Goal: Information Seeking & Learning: Learn about a topic

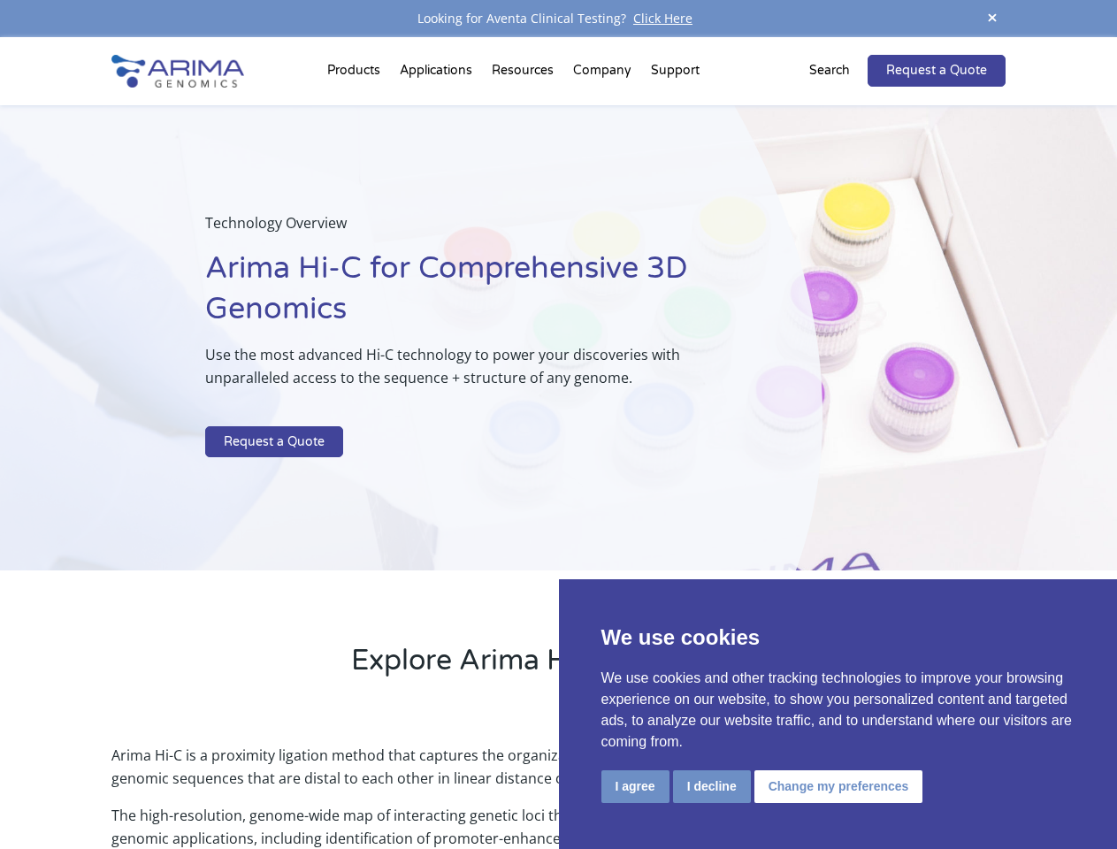
click at [558, 425] on p at bounding box center [469, 414] width 528 height 23
click at [635, 786] on button "I agree" at bounding box center [635, 786] width 68 height 33
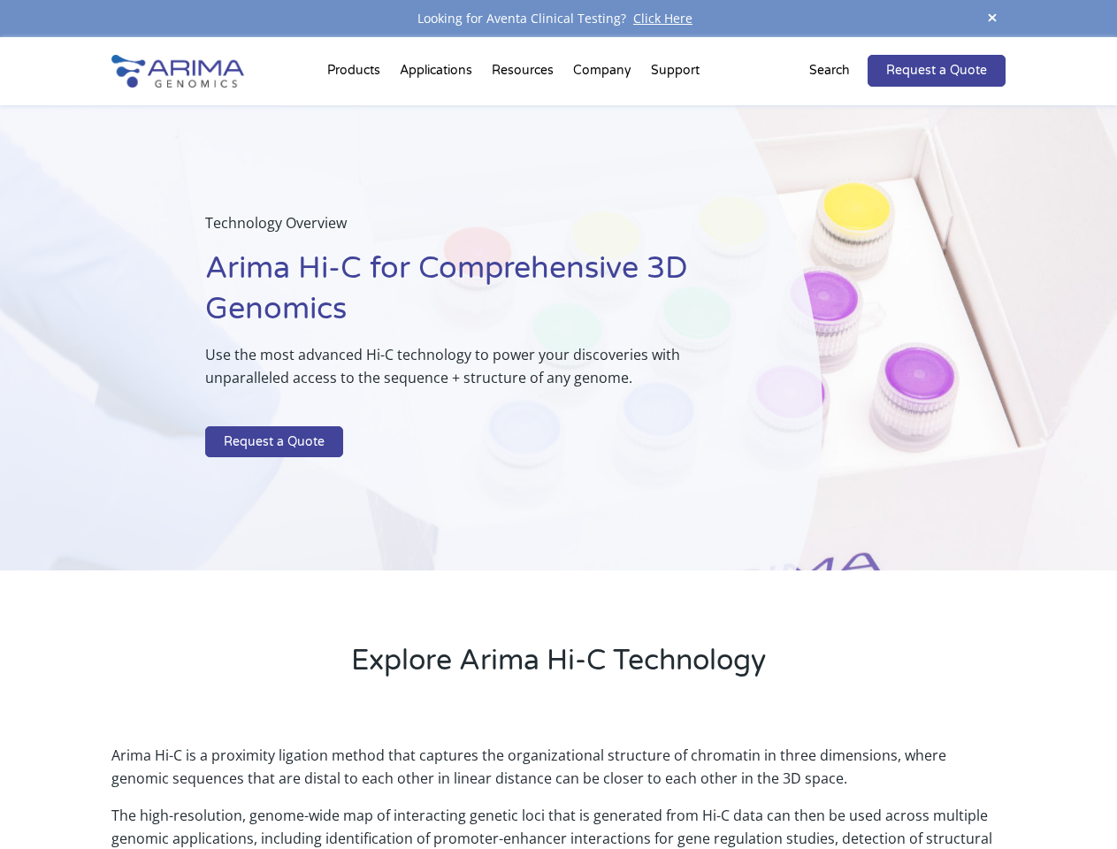
click at [711, 786] on p "Arima Hi-C is a proximity ligation method that captures the organizational stru…" at bounding box center [557, 774] width 893 height 60
click at [836, 786] on p "Arima Hi-C is a proximity ligation method that captures the organizational stru…" at bounding box center [557, 774] width 893 height 60
click at [992, 19] on span at bounding box center [992, 19] width 27 height 24
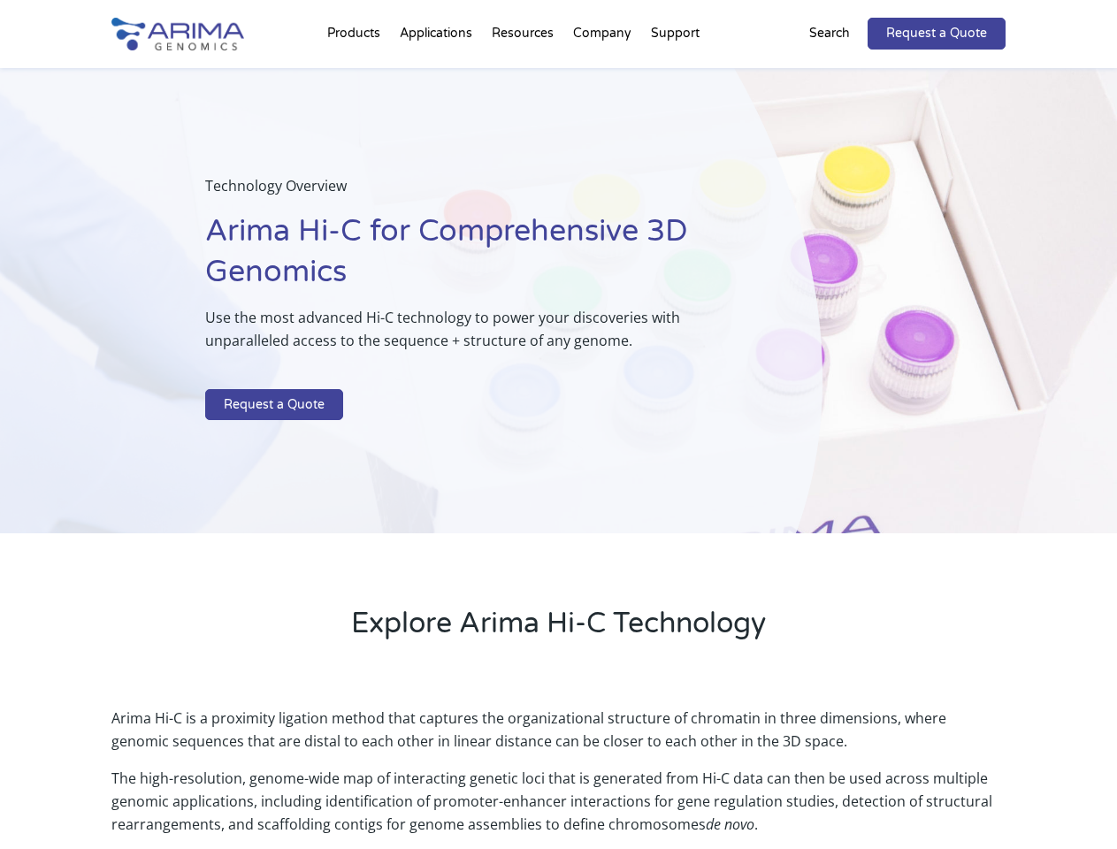
click at [558, 443] on div "Technology Overview Arima Hi-C for Comprehensive 3D Genomics Use the most advan…" at bounding box center [411, 301] width 823 height 466
click at [356, 74] on div "Technology Overview Arima Hi-C for Comprehensive 3D Genomics Use the most advan…" at bounding box center [411, 301] width 823 height 466
click at [524, 74] on div "Technology Overview Arima Hi-C for Comprehensive 3D Genomics Use the most advan…" at bounding box center [411, 301] width 823 height 466
click at [603, 74] on div "Technology Overview Arima Hi-C for Comprehensive 3D Genomics Use the most advan…" at bounding box center [411, 301] width 823 height 466
click at [675, 74] on div "Technology Overview Arima Hi-C for Comprehensive 3D Genomics Use the most advan…" at bounding box center [411, 301] width 823 height 466
